Goal: Communication & Community: Connect with others

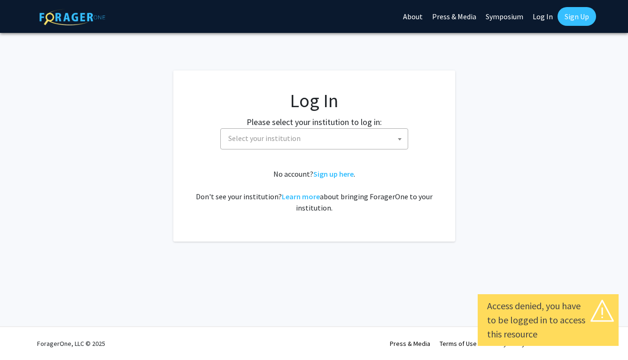
select select
click at [390, 137] on span "Select your institution" at bounding box center [315, 138] width 183 height 19
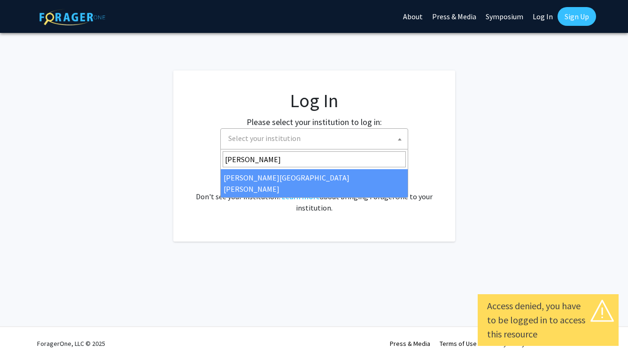
type input "john"
select select "1"
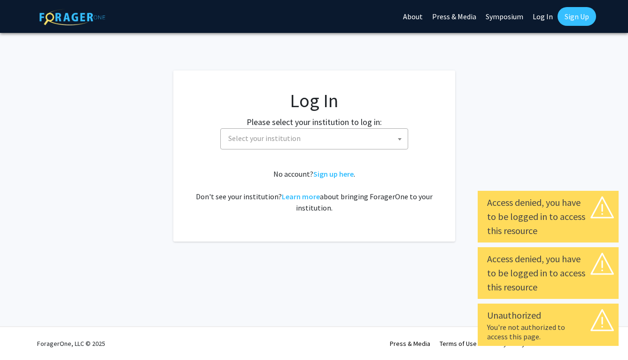
select select
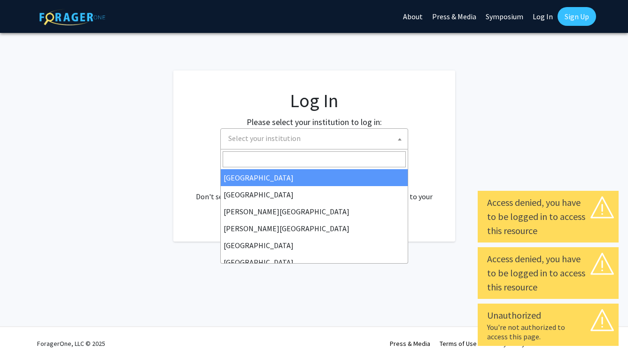
click at [382, 134] on span "Select your institution" at bounding box center [315, 138] width 183 height 19
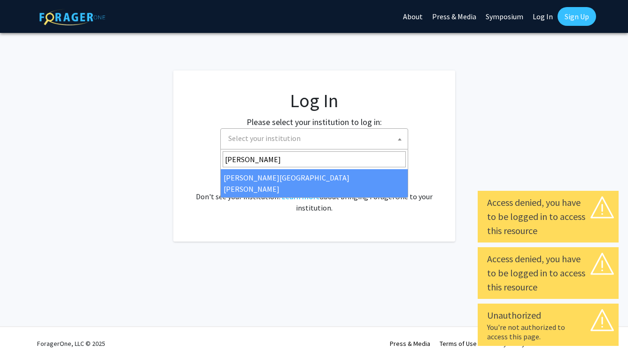
type input "johns"
select select "1"
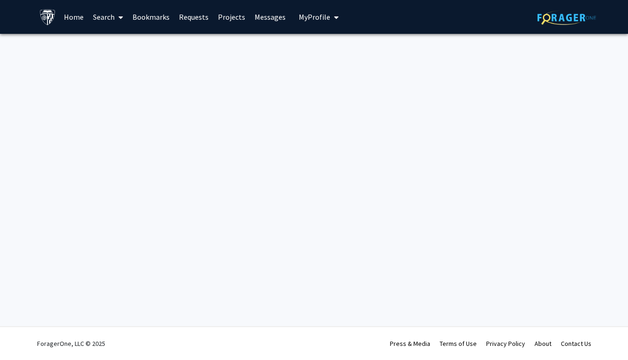
click at [121, 18] on icon at bounding box center [120, 18] width 5 height 8
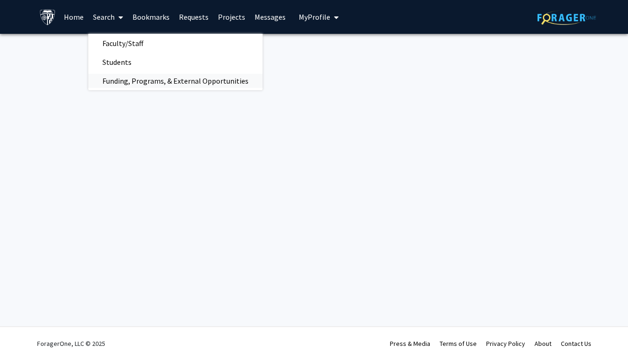
click at [121, 75] on span "Funding, Programs, & External Opportunities" at bounding box center [175, 80] width 174 height 19
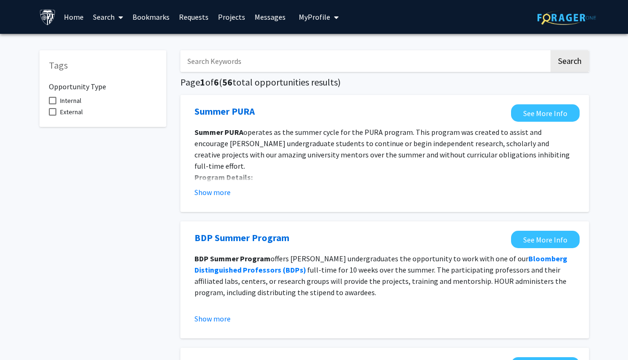
click at [71, 97] on span "Internal" at bounding box center [70, 100] width 21 height 11
click at [53, 104] on input "Internal" at bounding box center [52, 104] width 0 height 0
checkbox input "true"
click at [242, 61] on input "Search Keywords" at bounding box center [364, 61] width 368 height 22
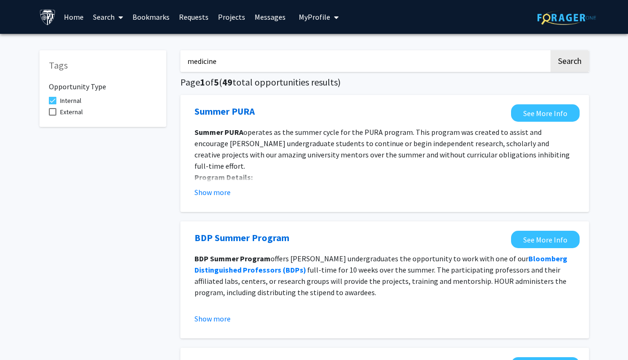
type input "medicine"
click at [550, 50] on button "Search" at bounding box center [569, 61] width 38 height 22
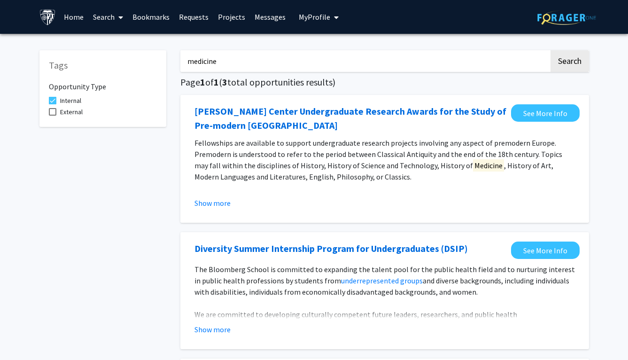
click at [238, 15] on link "Projects" at bounding box center [231, 16] width 37 height 33
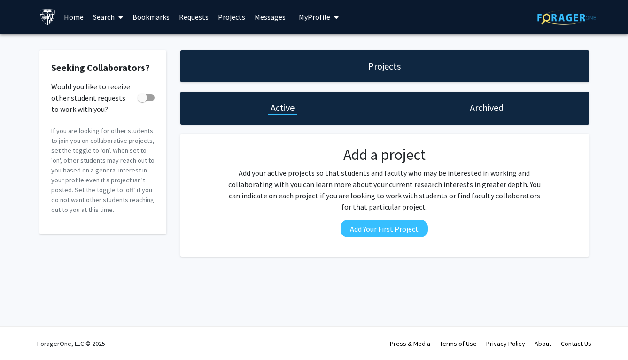
click at [269, 15] on link "Messages" at bounding box center [270, 16] width 40 height 33
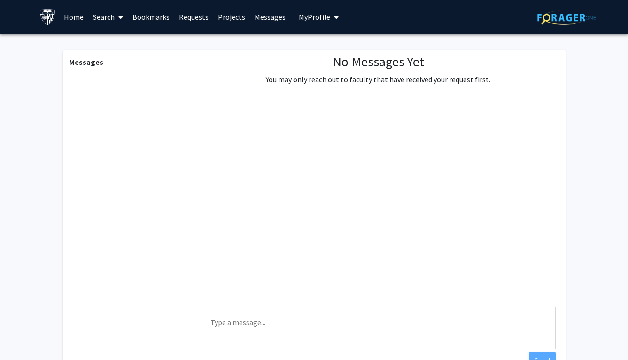
click at [325, 17] on span "My Profile" at bounding box center [314, 16] width 31 height 9
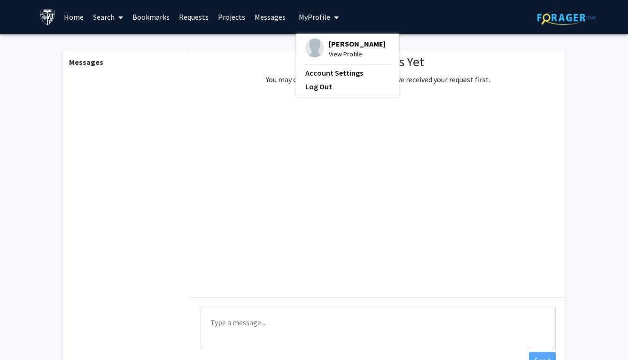
click at [329, 47] on span "[PERSON_NAME]" at bounding box center [357, 43] width 57 height 10
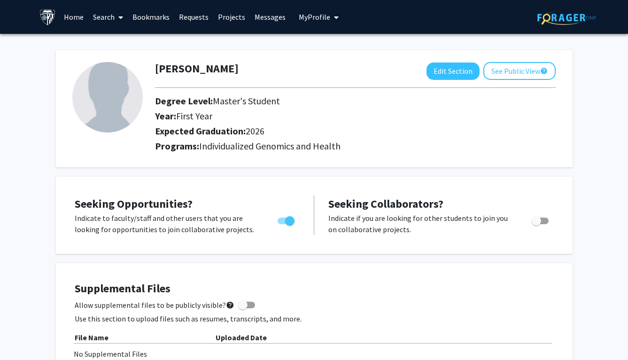
click at [268, 17] on link "Messages" at bounding box center [270, 16] width 40 height 33
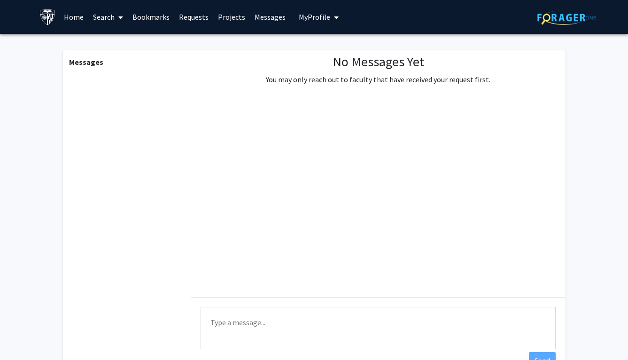
click at [112, 20] on link "Search" at bounding box center [107, 16] width 39 height 33
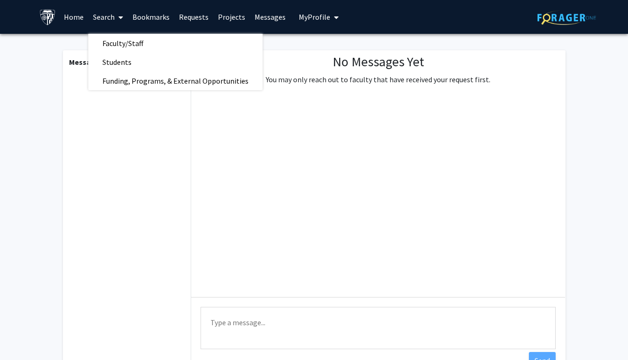
click at [71, 20] on link "Home" at bounding box center [73, 16] width 29 height 33
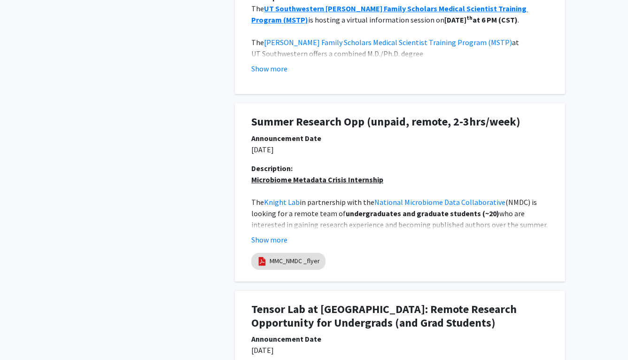
scroll to position [837, 0]
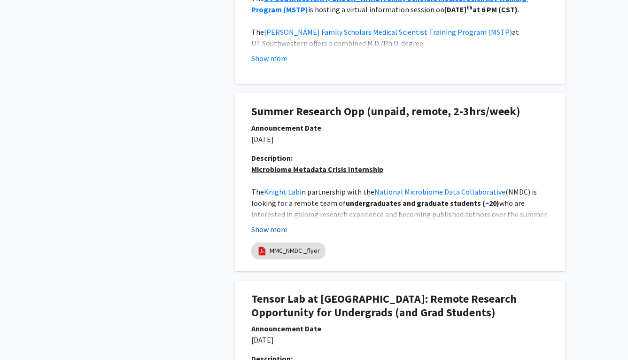
click at [279, 231] on button "Show more" at bounding box center [269, 228] width 36 height 11
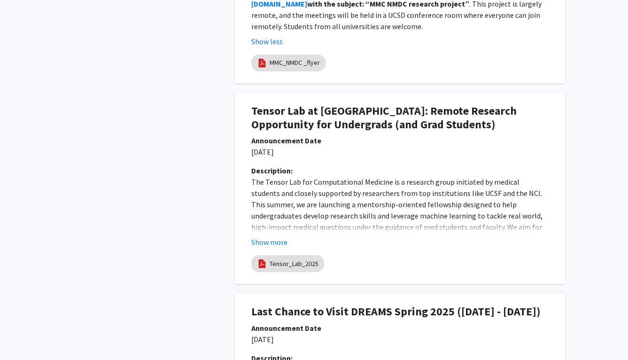
scroll to position [1432, 0]
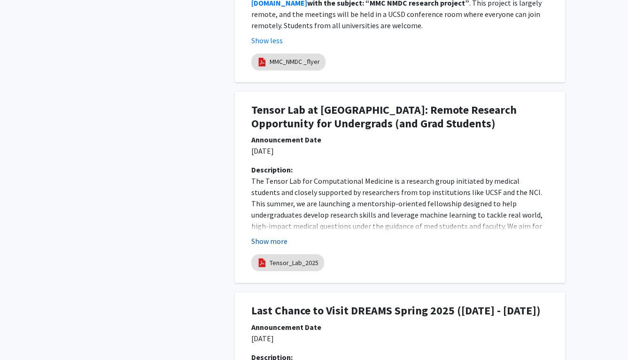
click at [271, 235] on button "Show more" at bounding box center [269, 240] width 36 height 11
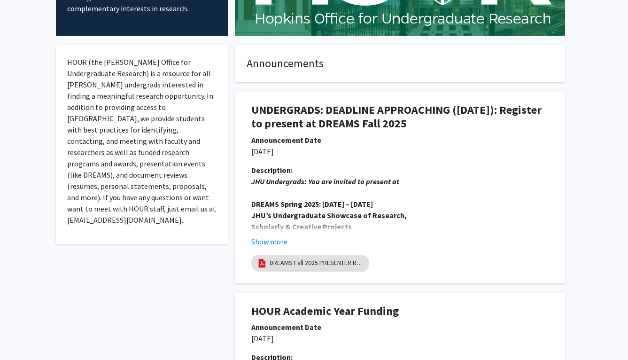
scroll to position [0, 0]
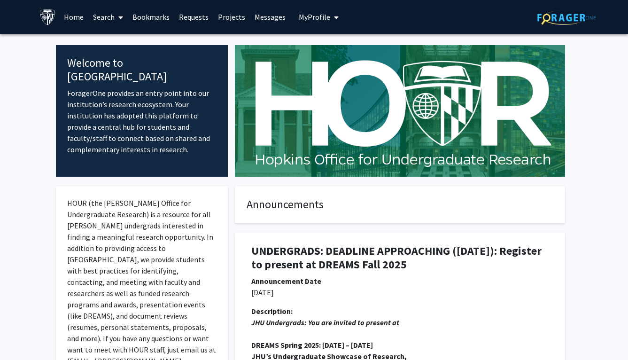
click at [112, 16] on link "Search" at bounding box center [107, 16] width 39 height 33
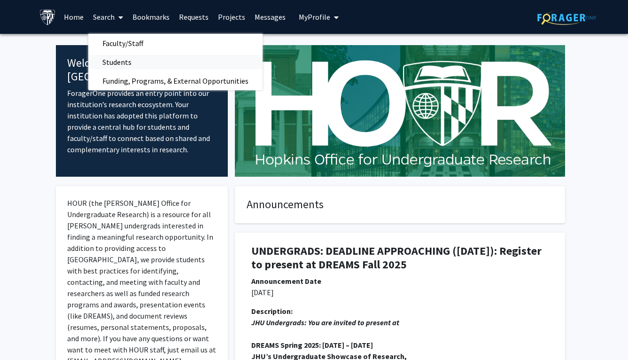
click at [110, 58] on span "Students" at bounding box center [116, 62] width 57 height 19
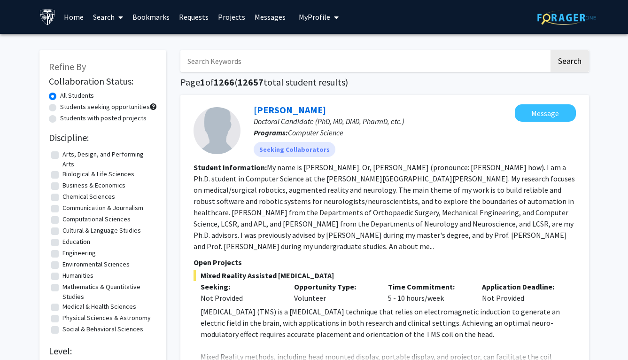
click at [102, 17] on link "Search" at bounding box center [107, 16] width 39 height 33
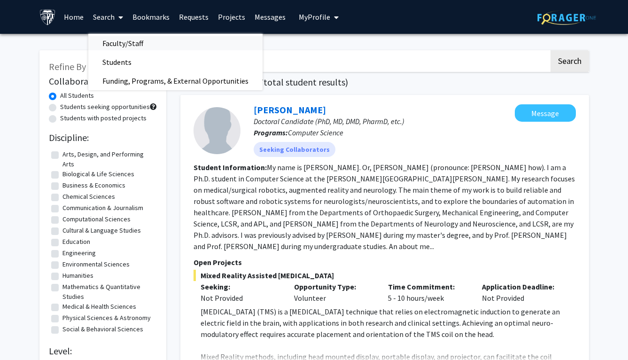
click at [110, 41] on span "Faculty/Staff" at bounding box center [122, 43] width 69 height 19
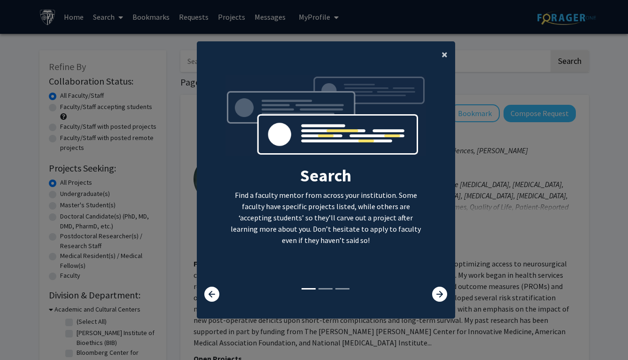
click at [446, 53] on span "×" at bounding box center [444, 54] width 6 height 15
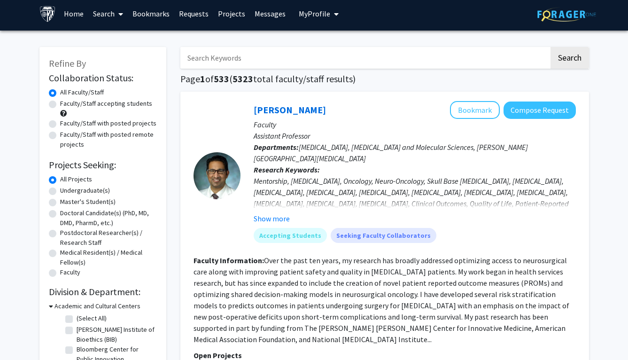
scroll to position [4, 0]
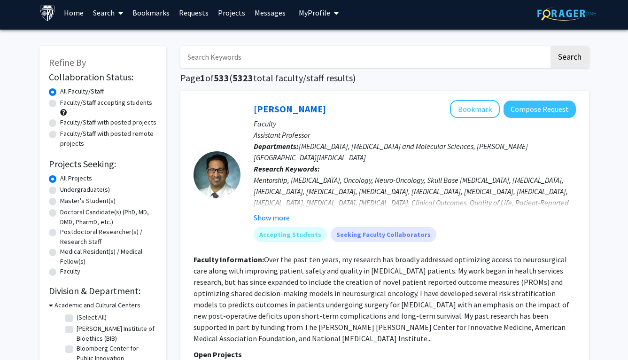
click at [290, 51] on input "Search Keywords" at bounding box center [364, 57] width 368 height 22
type input "oncology"
click at [550, 46] on button "Search" at bounding box center [569, 57] width 38 height 22
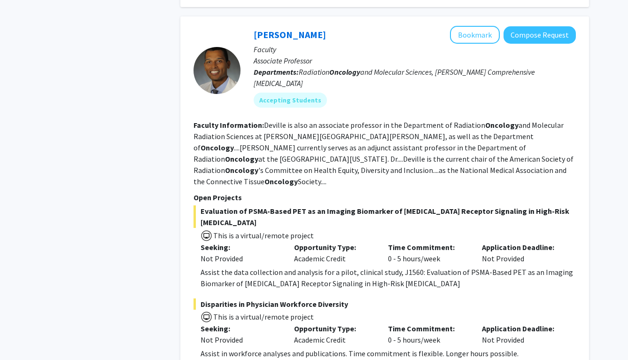
scroll to position [519, 0]
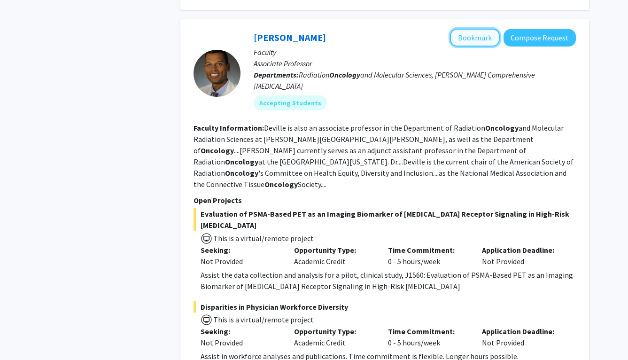
click at [471, 29] on button "Bookmark" at bounding box center [475, 38] width 50 height 18
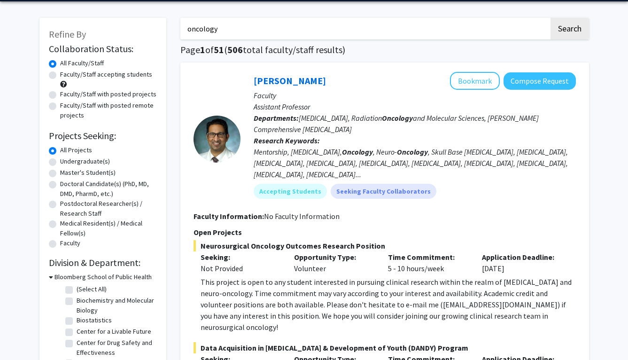
scroll to position [0, 0]
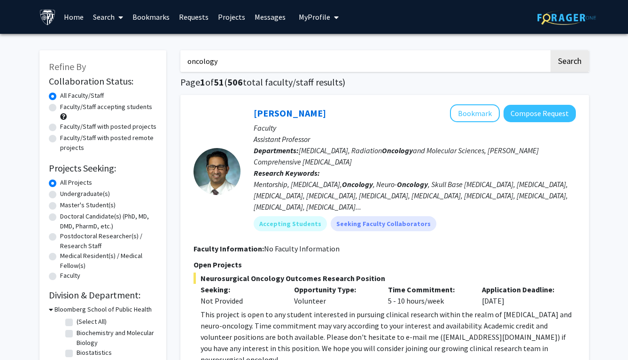
click at [68, 207] on label "Master's Student(s)" at bounding box center [87, 205] width 55 height 10
click at [66, 206] on input "Master's Student(s)" at bounding box center [63, 203] width 6 height 6
radio input "true"
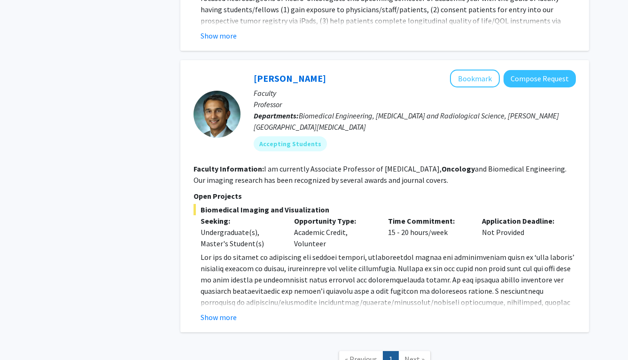
scroll to position [477, 0]
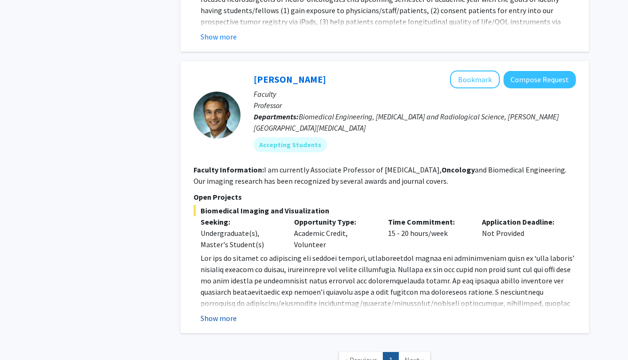
click at [213, 312] on button "Show more" at bounding box center [218, 317] width 36 height 11
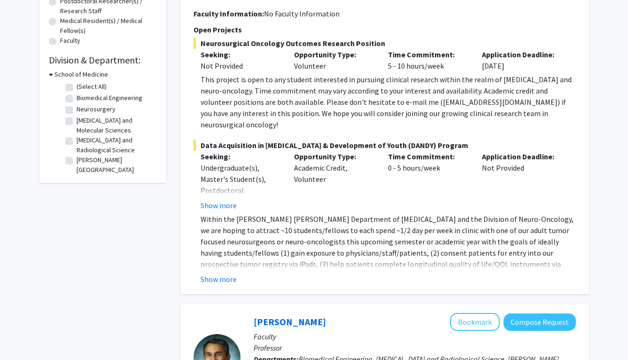
scroll to position [229, 0]
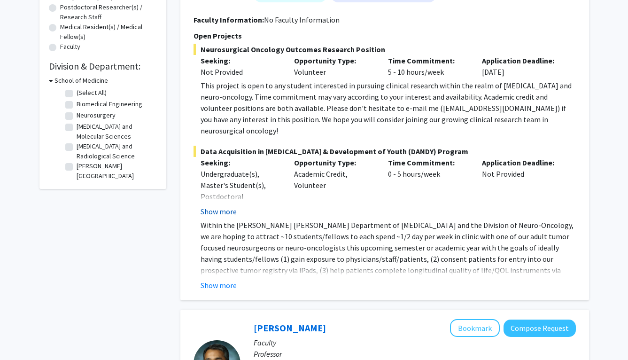
click at [224, 206] on button "Show more" at bounding box center [218, 211] width 36 height 11
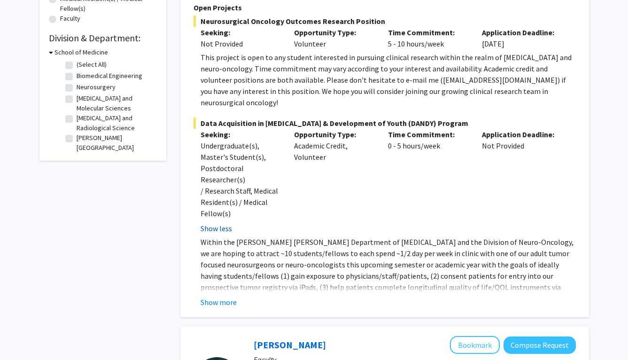
scroll to position [263, 0]
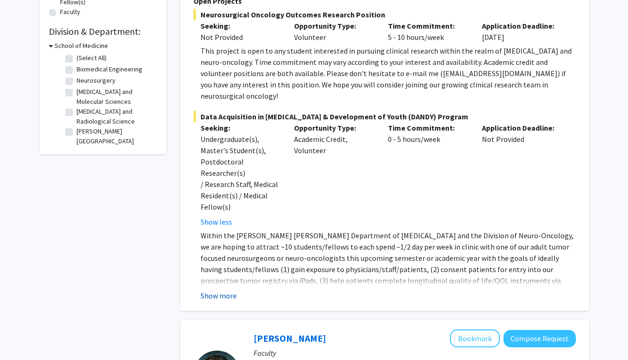
click at [215, 290] on button "Show more" at bounding box center [218, 295] width 36 height 11
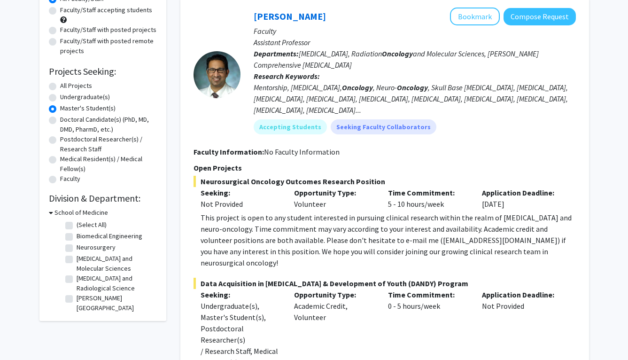
scroll to position [95, 0]
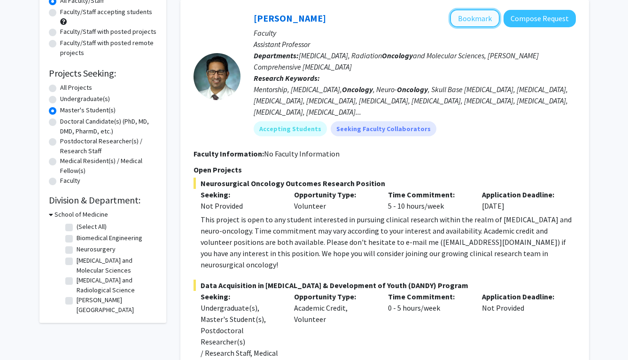
click at [473, 14] on button "Bookmark" at bounding box center [475, 18] width 50 height 18
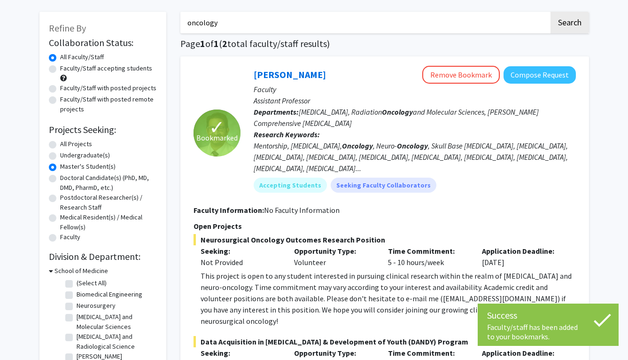
scroll to position [24, 0]
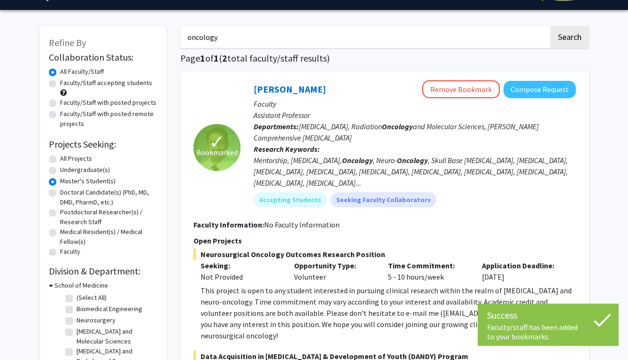
click at [63, 170] on label "Undergraduate(s)" at bounding box center [85, 170] width 50 height 10
click at [63, 170] on input "Undergraduate(s)" at bounding box center [63, 168] width 6 height 6
radio input "true"
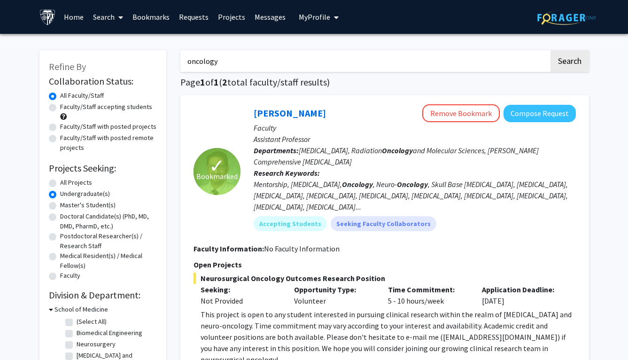
drag, startPoint x: 239, startPoint y: 60, endPoint x: 170, endPoint y: 53, distance: 69.8
type input "gynecology"
click at [550, 50] on button "Search" at bounding box center [569, 61] width 38 height 22
radio input "true"
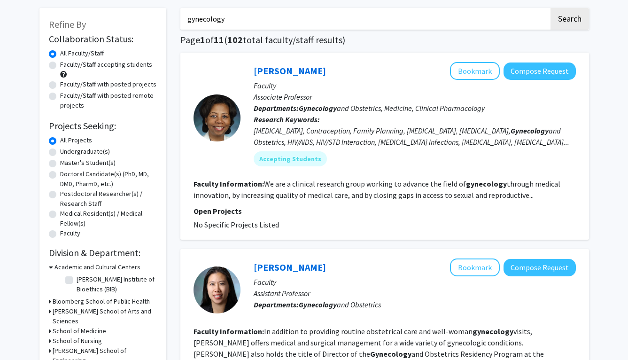
scroll to position [47, 0]
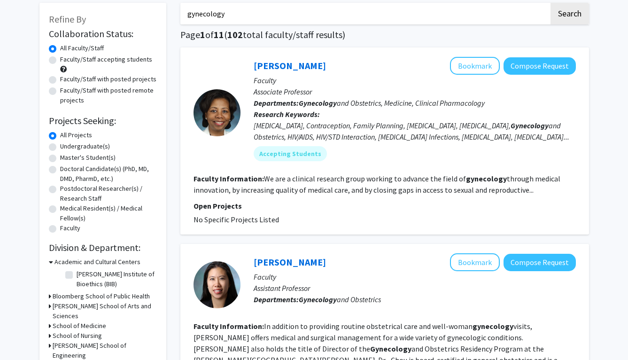
click at [261, 194] on fg-read-more "We are a clinical research group working to advance the field of gynecology thr…" at bounding box center [376, 184] width 367 height 21
click at [314, 193] on fg-read-more "We are a clinical research group working to advance the field of gynecology thr…" at bounding box center [376, 184] width 367 height 21
click at [317, 194] on fg-read-more "We are a clinical research group working to advance the field of gynecology thr…" at bounding box center [376, 184] width 367 height 21
click at [459, 67] on button "Bookmark" at bounding box center [475, 66] width 50 height 18
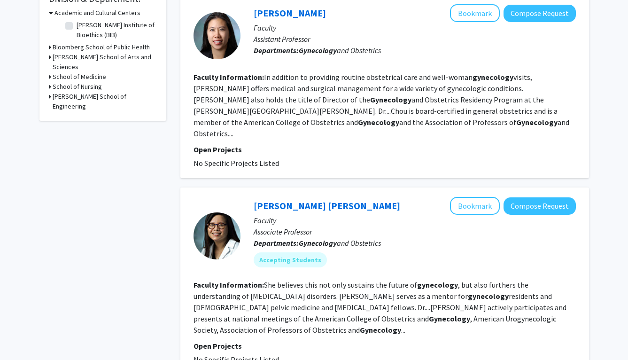
scroll to position [297, 0]
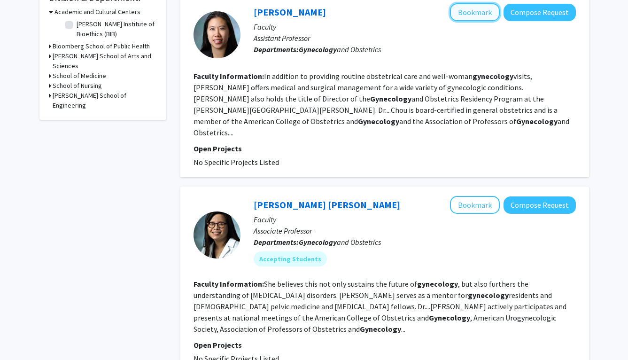
click at [468, 21] on button "Bookmark" at bounding box center [475, 12] width 50 height 18
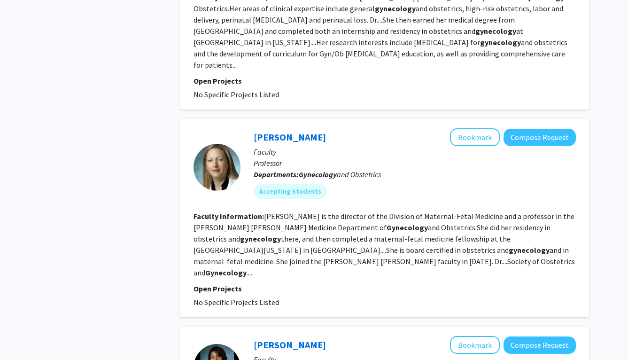
scroll to position [767, 0]
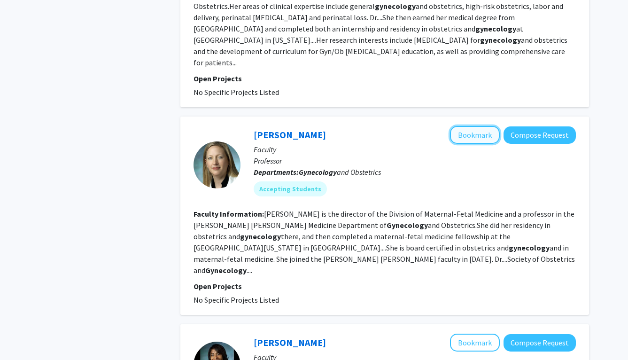
click at [476, 126] on button "Bookmark" at bounding box center [475, 135] width 50 height 18
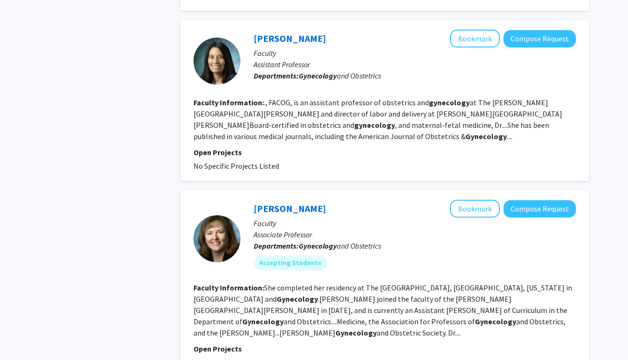
scroll to position [1667, 0]
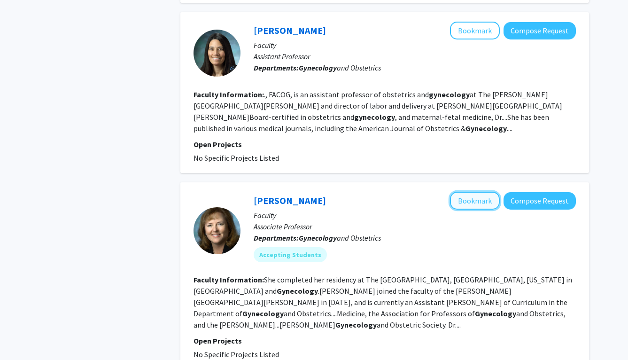
click at [467, 192] on button "Bookmark" at bounding box center [475, 201] width 50 height 18
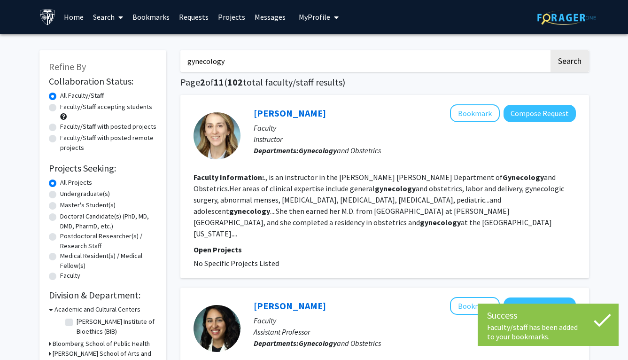
click at [92, 204] on label "Master's Student(s)" at bounding box center [87, 205] width 55 height 10
click at [66, 204] on input "Master's Student(s)" at bounding box center [63, 203] width 6 height 6
radio input "true"
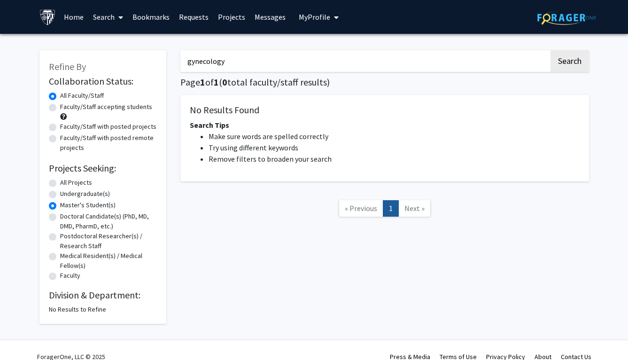
click at [60, 194] on label "Undergraduate(s)" at bounding box center [85, 194] width 50 height 10
click at [60, 194] on input "Undergraduate(s)" at bounding box center [63, 192] width 6 height 6
radio input "true"
click at [60, 193] on label "Undergraduate(s)" at bounding box center [85, 194] width 50 height 10
click at [60, 193] on input "Undergraduate(s)" at bounding box center [63, 192] width 6 height 6
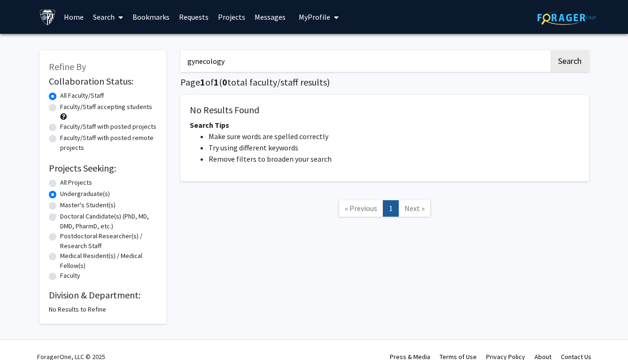
click at [60, 184] on label "All Projects" at bounding box center [76, 182] width 32 height 10
click at [60, 184] on input "All Projects" at bounding box center [63, 180] width 6 height 6
radio input "true"
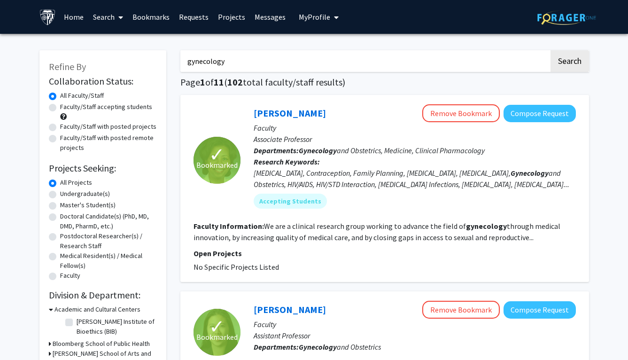
click at [159, 17] on link "Bookmarks" at bounding box center [151, 16] width 46 height 33
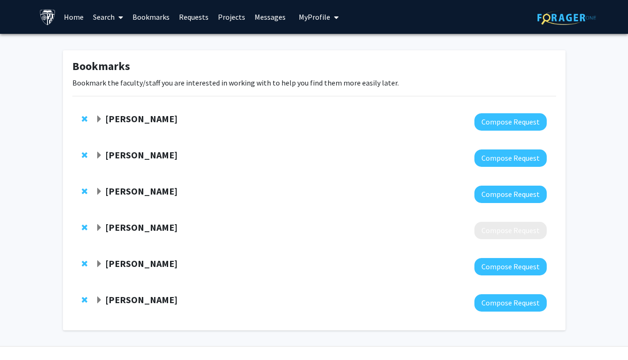
click at [113, 223] on strong "Betty Chou" at bounding box center [141, 227] width 72 height 12
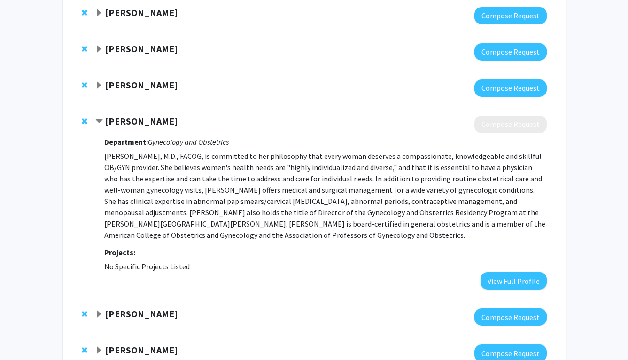
scroll to position [176, 0]
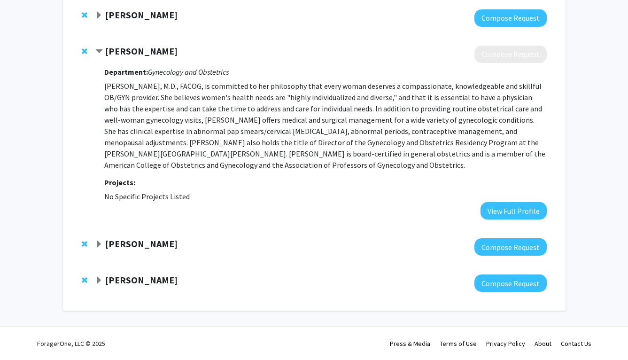
click at [140, 242] on strong "Jeanne Sheffield" at bounding box center [141, 244] width 72 height 12
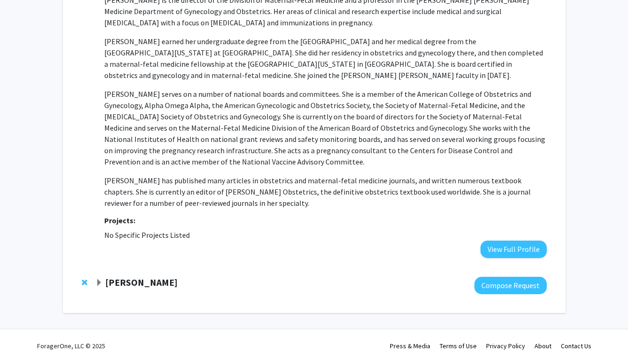
scroll to position [456, 0]
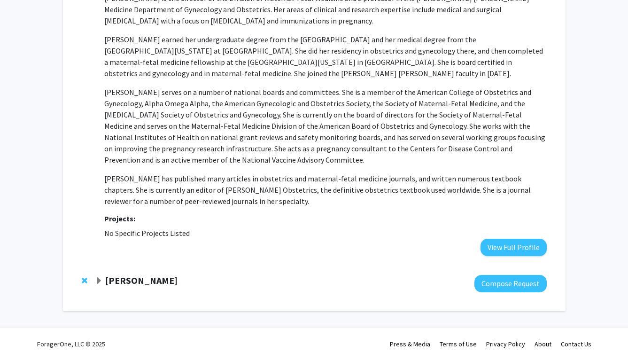
click at [135, 274] on strong "[PERSON_NAME]" at bounding box center [141, 280] width 72 height 12
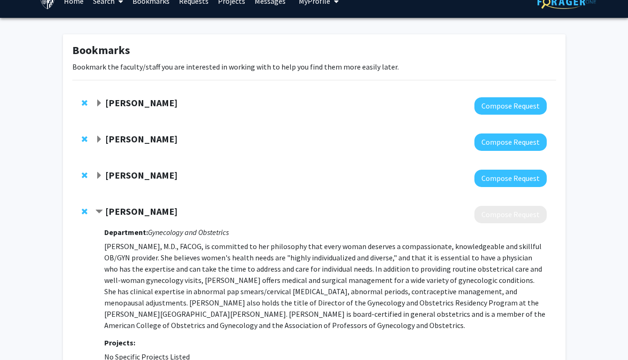
scroll to position [8, 0]
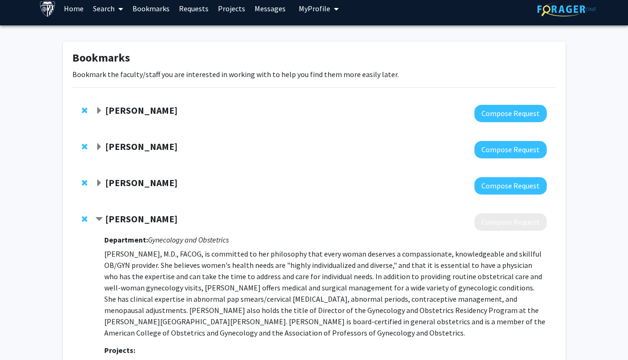
click at [126, 179] on strong "Jenell Coleman" at bounding box center [141, 182] width 72 height 12
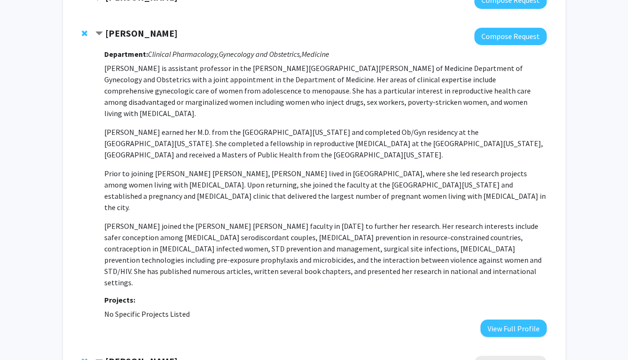
scroll to position [160, 0]
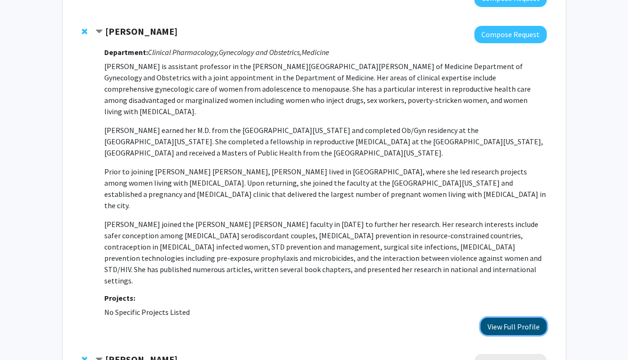
click at [514, 317] on button "View Full Profile" at bounding box center [513, 325] width 66 height 17
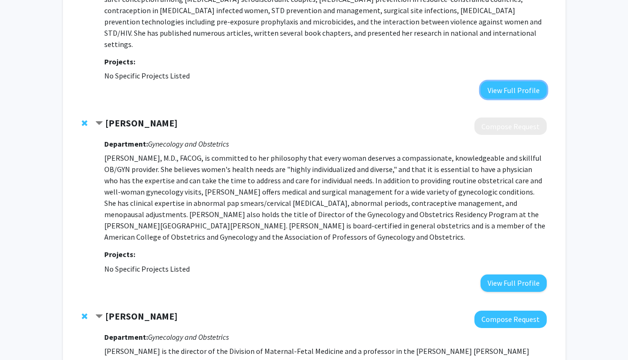
scroll to position [403, 0]
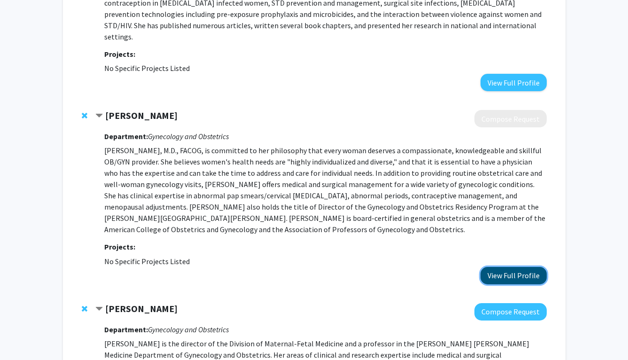
click at [508, 267] on button "View Full Profile" at bounding box center [513, 275] width 66 height 17
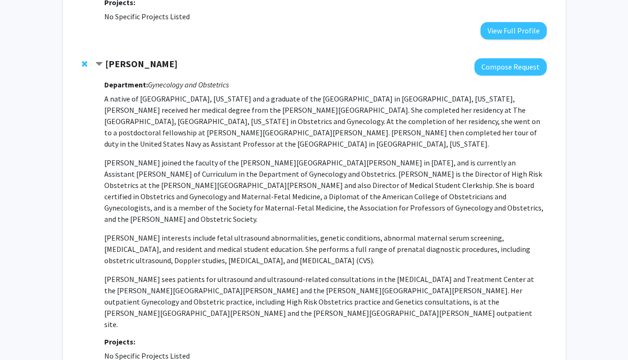
scroll to position [963, 0]
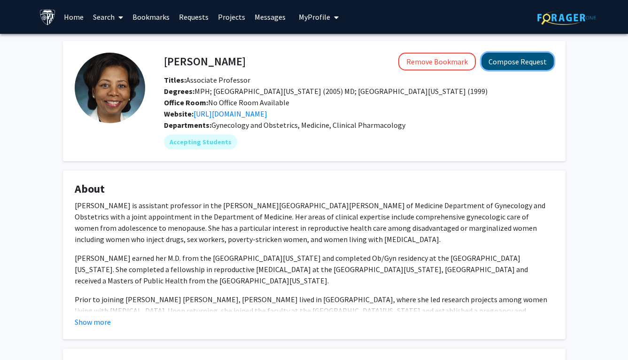
click at [527, 61] on button "Compose Request" at bounding box center [517, 61] width 72 height 17
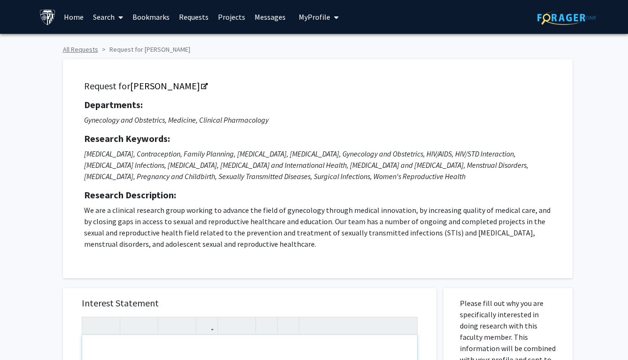
click at [81, 46] on link "All Requests" at bounding box center [80, 49] width 35 height 8
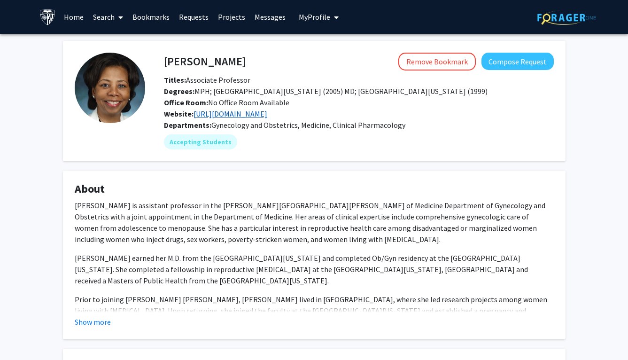
click at [229, 115] on link "https://www.jcolemanresearch.com/" at bounding box center [230, 113] width 74 height 9
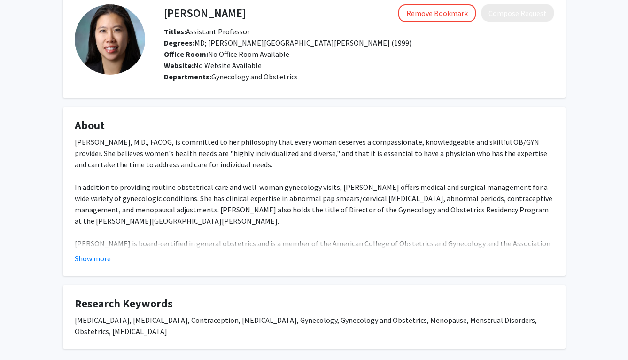
scroll to position [49, 0]
click at [104, 257] on button "Show more" at bounding box center [93, 257] width 36 height 11
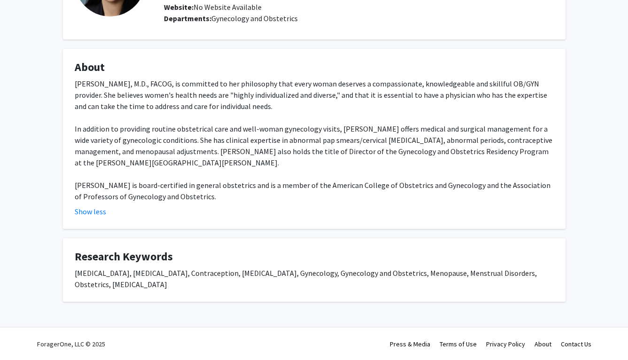
scroll to position [0, 0]
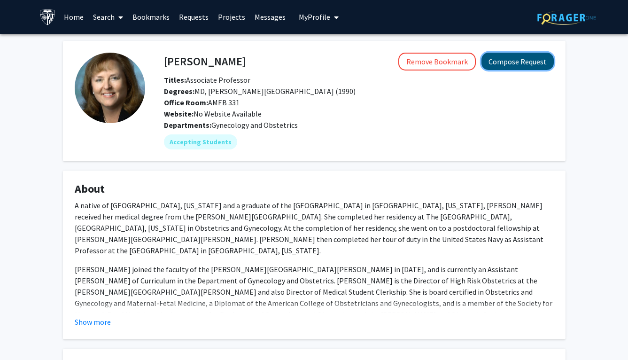
click at [506, 57] on button "Compose Request" at bounding box center [517, 61] width 72 height 17
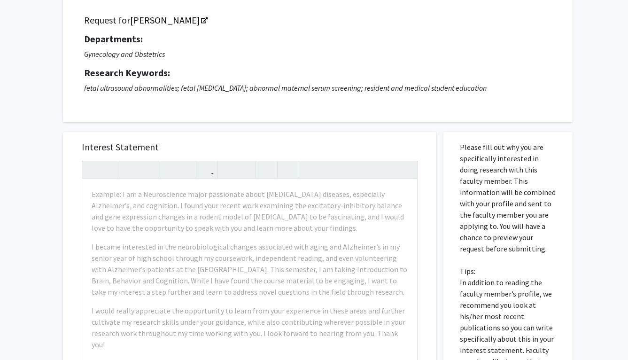
scroll to position [43, 0]
